Goal: Find specific page/section: Find specific page/section

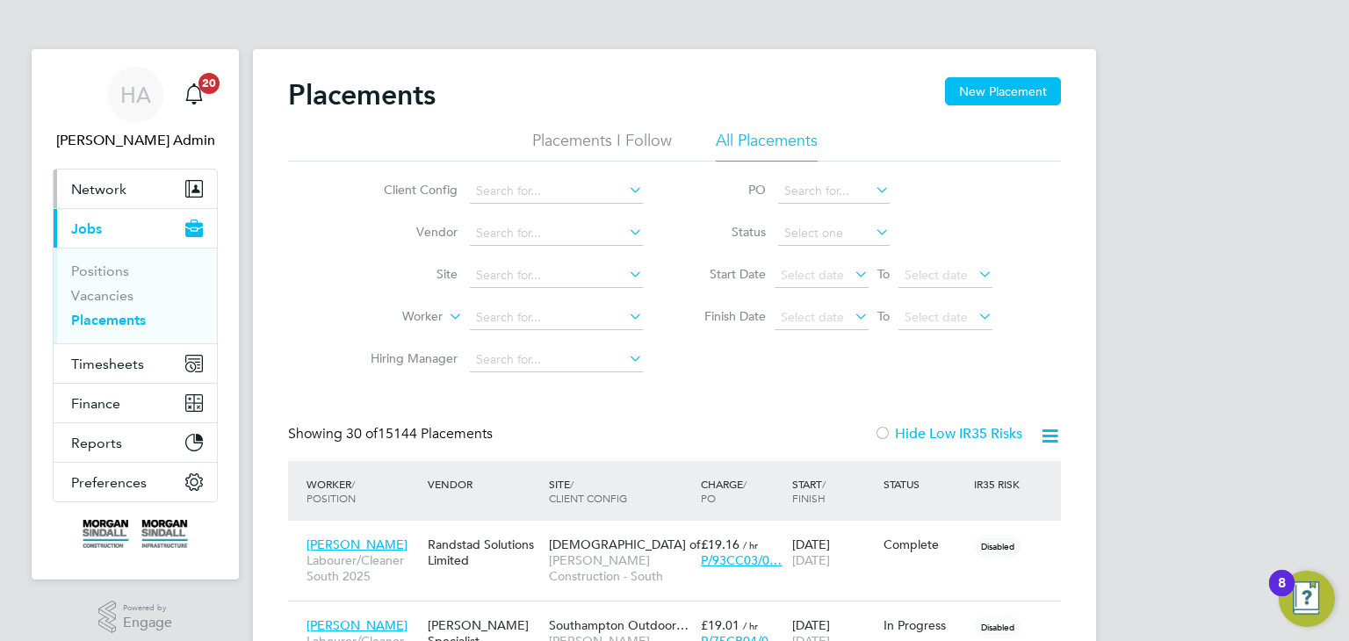
click at [116, 197] on span "Network" at bounding box center [98, 189] width 55 height 17
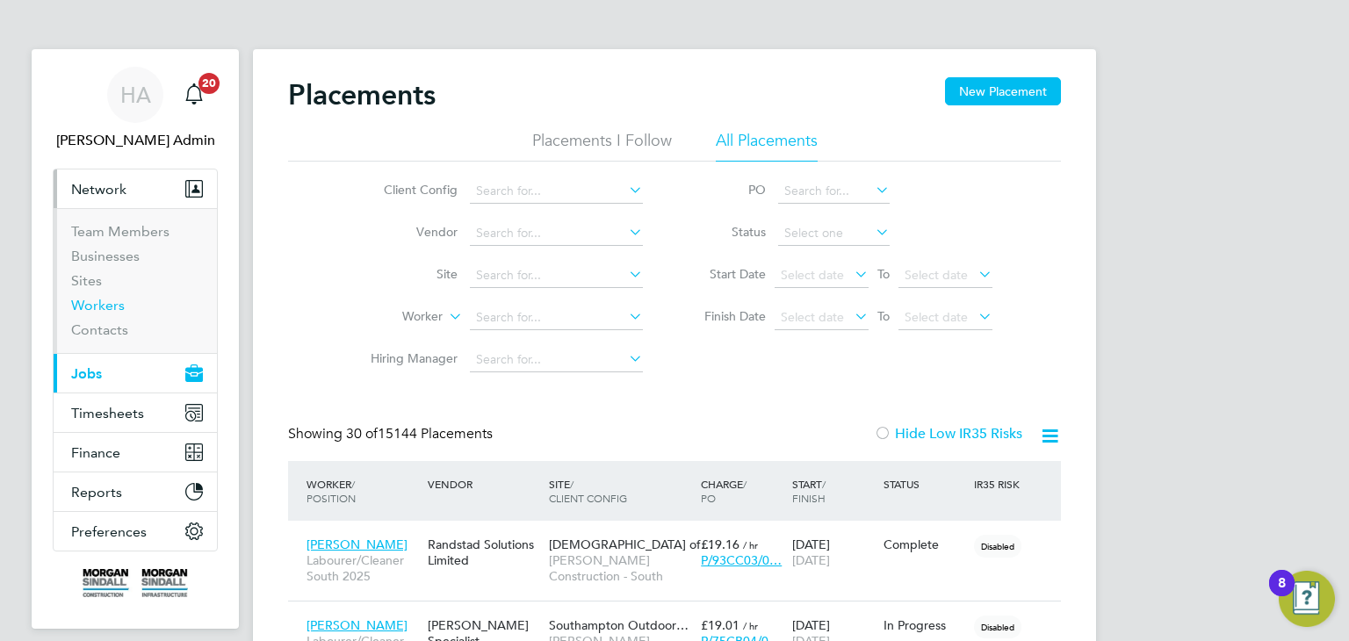
click at [106, 304] on link "Workers" at bounding box center [98, 305] width 54 height 17
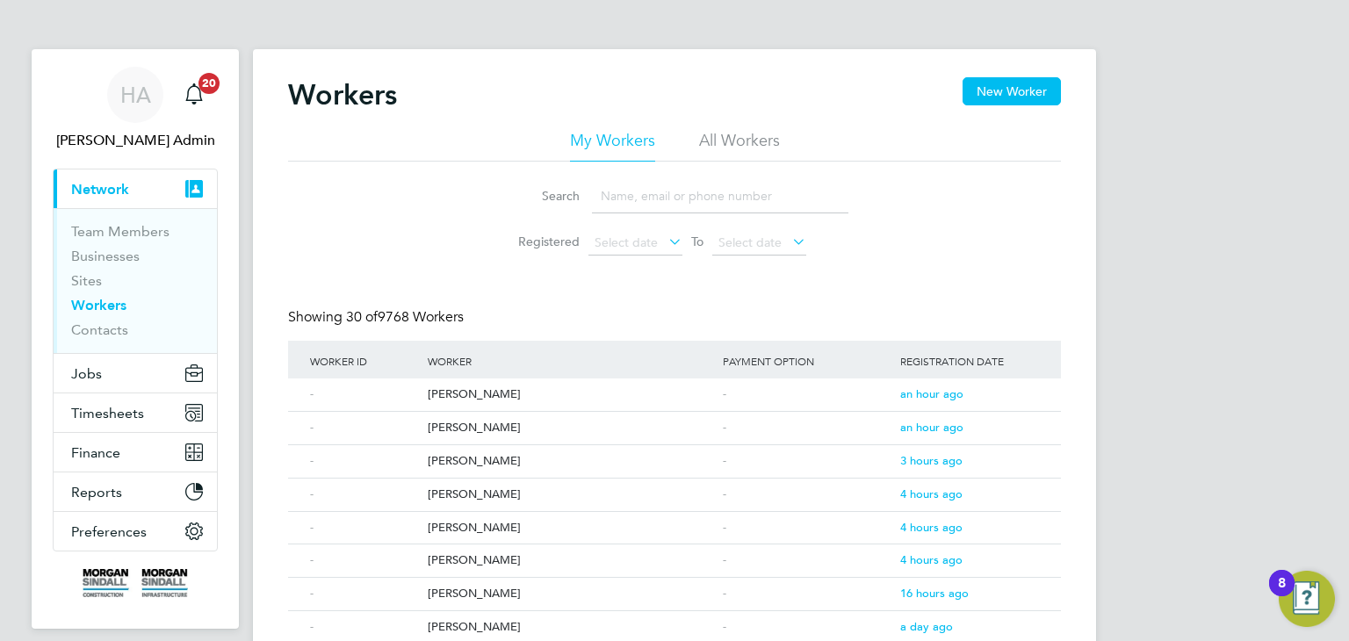
click at [607, 200] on input at bounding box center [720, 196] width 256 height 34
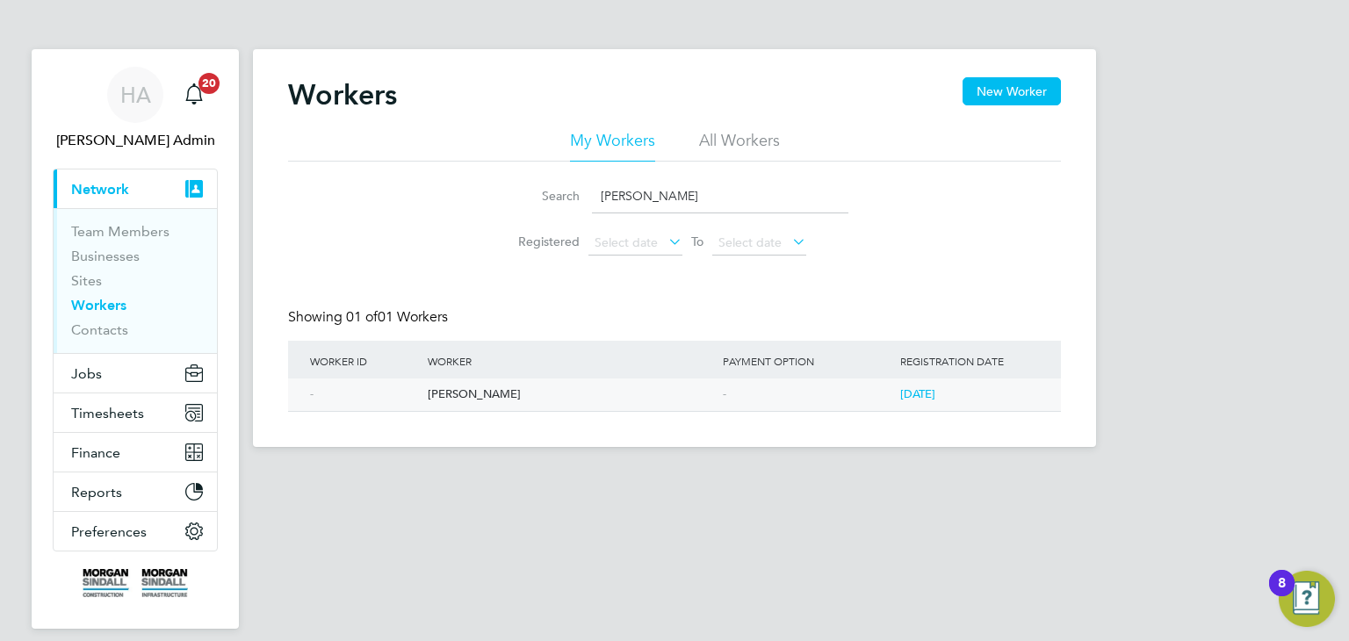
type input "[PERSON_NAME]"
click at [463, 390] on div "[PERSON_NAME]" at bounding box center [570, 395] width 295 height 32
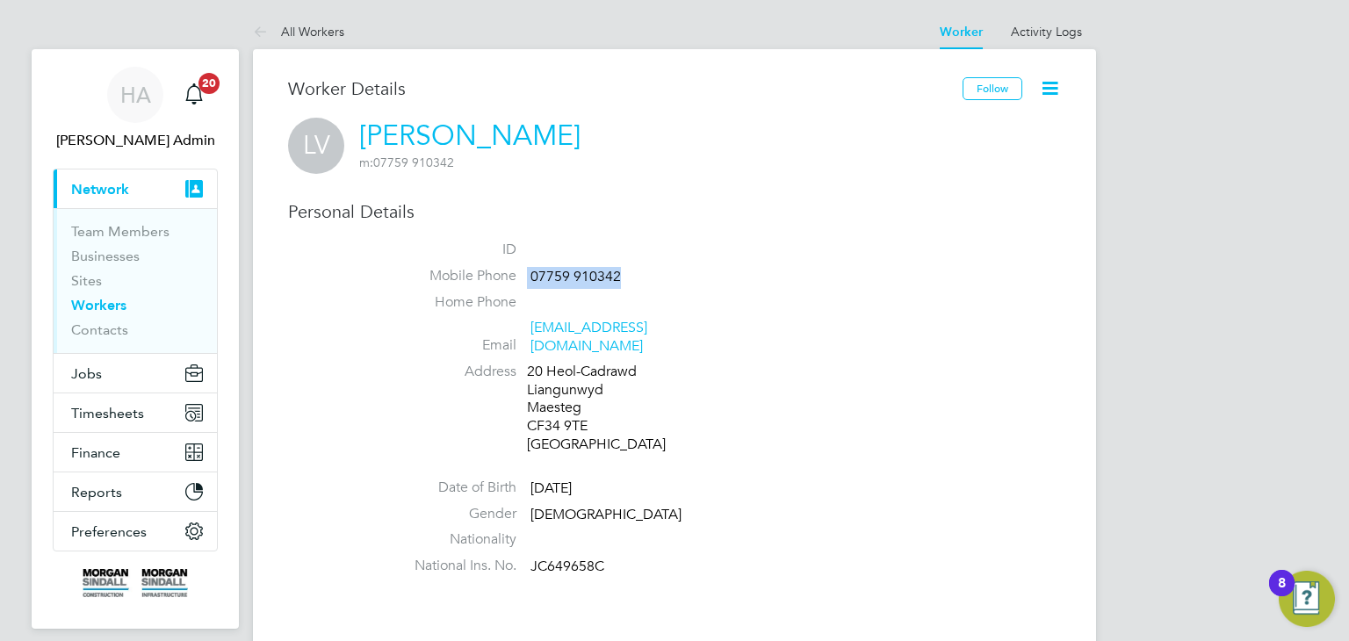
drag, startPoint x: 644, startPoint y: 272, endPoint x: 522, endPoint y: 270, distance: 122.1
click at [522, 270] on li "Mobile Phone 07759 910342" at bounding box center [726, 280] width 667 height 26
